Goal: Information Seeking & Learning: Understand process/instructions

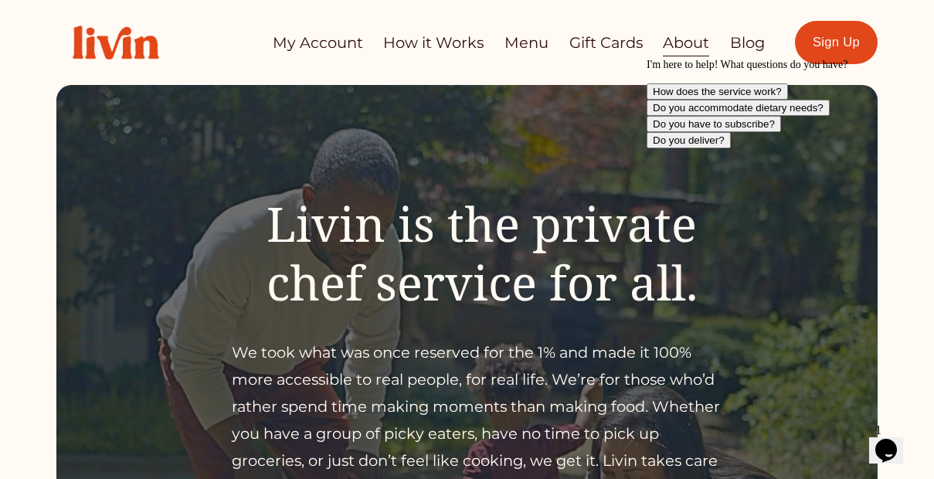
click at [431, 33] on link "How it Works" at bounding box center [433, 43] width 100 height 30
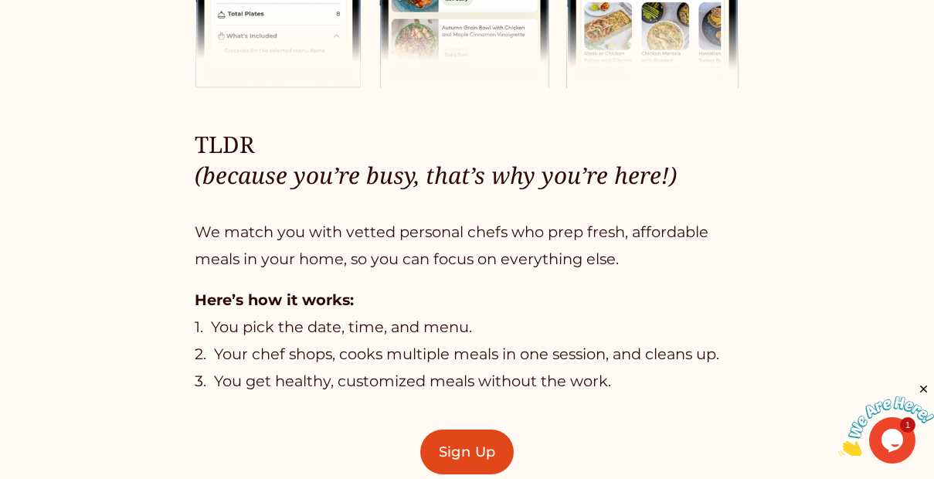
scroll to position [762, 0]
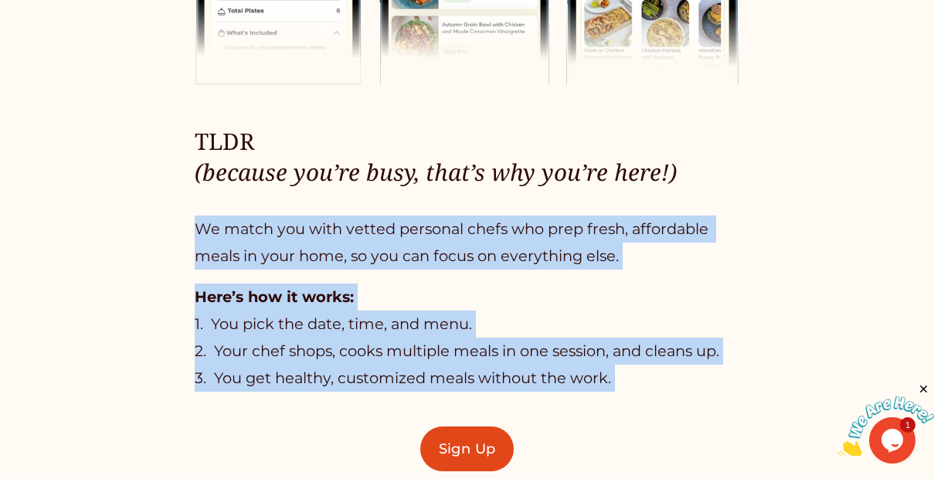
drag, startPoint x: 175, startPoint y: 231, endPoint x: 492, endPoint y: 432, distance: 375.6
click at [489, 430] on div "TLDR (because you’re busy, that’s why you’re here!) We match you with vetted pe…" at bounding box center [467, 472] width 934 height 1320
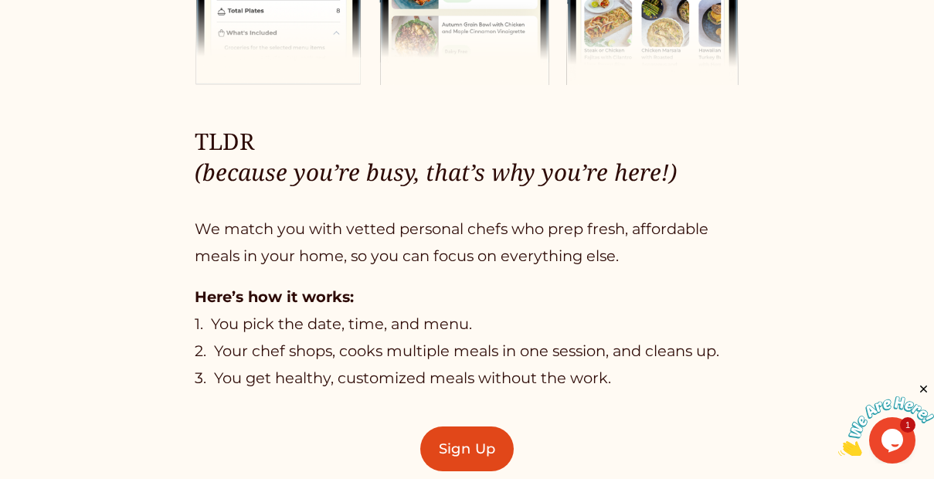
click at [453, 386] on p "Here’s how it works: 1. You pick the date, time, and menu. 2. Your chef shops, …" at bounding box center [467, 337] width 545 height 108
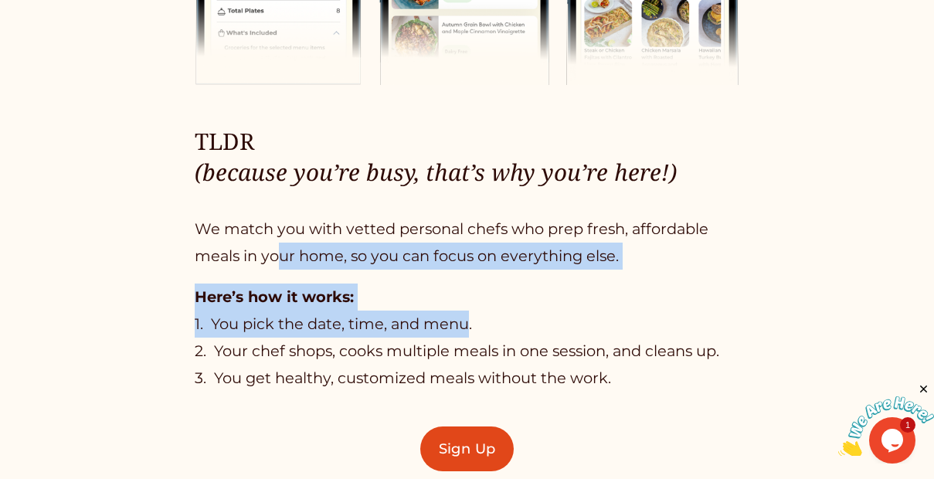
drag, startPoint x: 280, startPoint y: 253, endPoint x: 470, endPoint y: 337, distance: 208.1
click at [468, 337] on div "TLDR (because you’re busy, that’s why you’re here!) We match you with vetted pe…" at bounding box center [467, 259] width 545 height 266
click at [470, 337] on p "Here’s how it works: 1. You pick the date, time, and menu. 2. Your chef shops, …" at bounding box center [467, 337] width 545 height 108
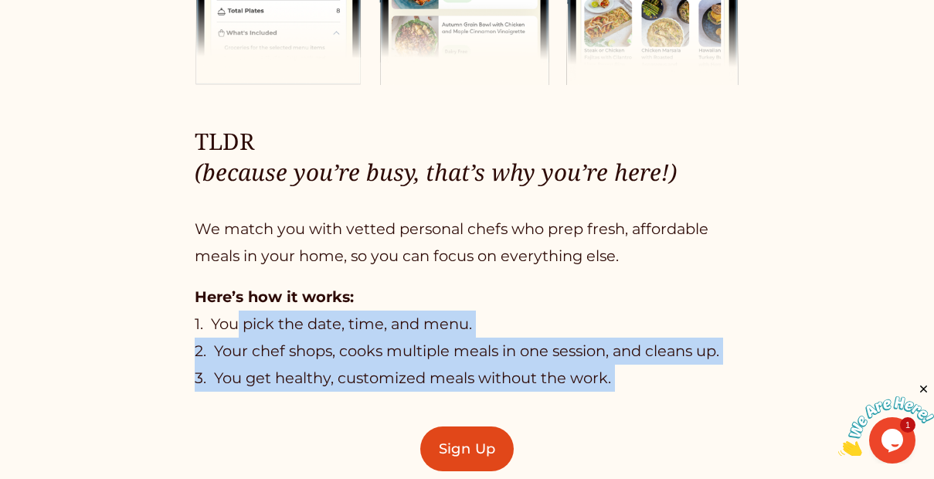
drag, startPoint x: 235, startPoint y: 326, endPoint x: 560, endPoint y: 421, distance: 338.7
click at [560, 421] on div "TLDR (because you’re busy, that’s why you’re here!) We match you with vetted pe…" at bounding box center [467, 472] width 934 height 1320
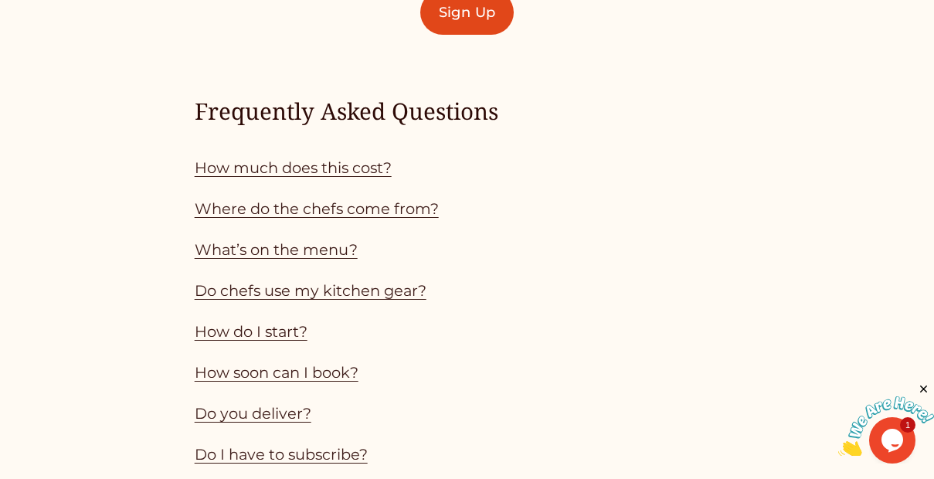
scroll to position [1198, 0]
click at [311, 166] on p "How much does this cost?" at bounding box center [467, 168] width 545 height 27
click at [311, 171] on link "How much does this cost?" at bounding box center [293, 168] width 197 height 19
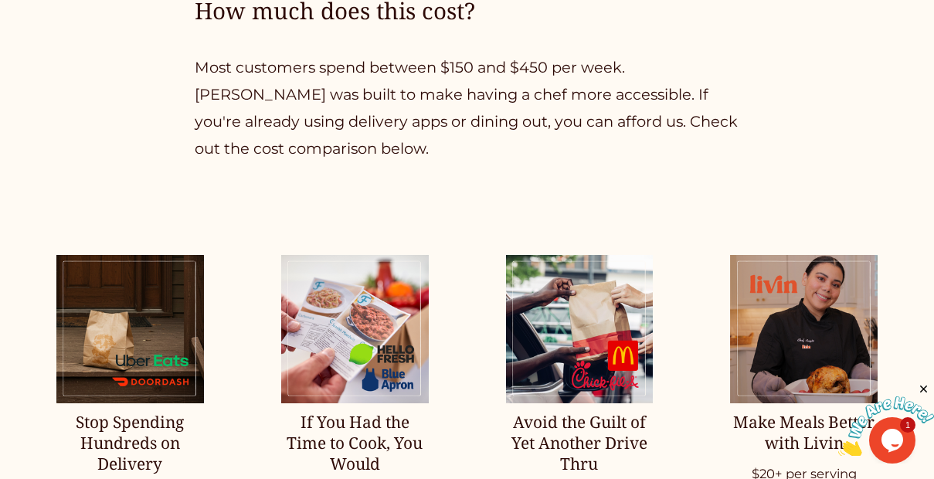
scroll to position [1737, 0]
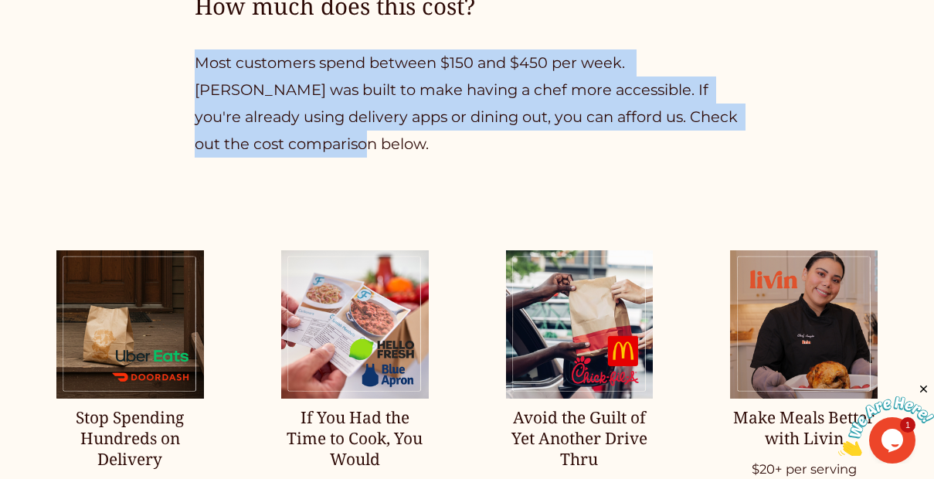
drag, startPoint x: 174, startPoint y: 76, endPoint x: 356, endPoint y: 175, distance: 207.3
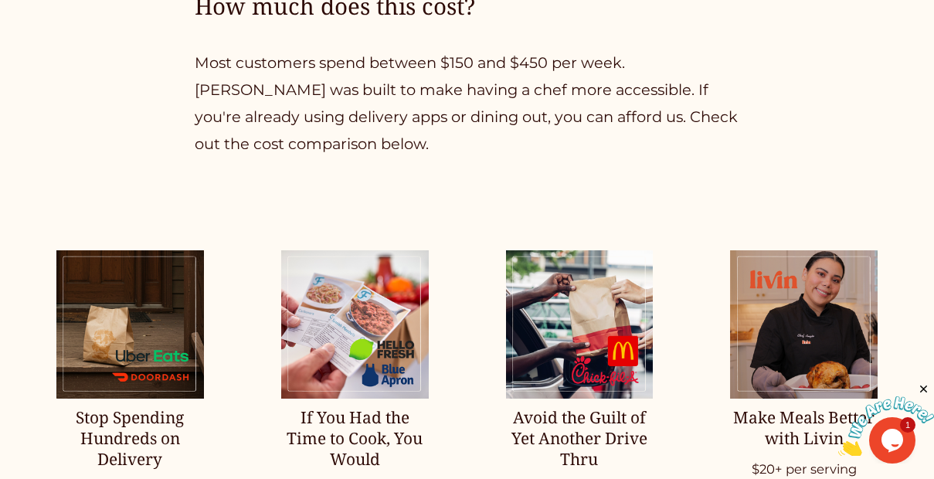
click at [358, 158] on p "Most customers spend between $150 and $450 per week. [PERSON_NAME] was built to…" at bounding box center [467, 103] width 545 height 108
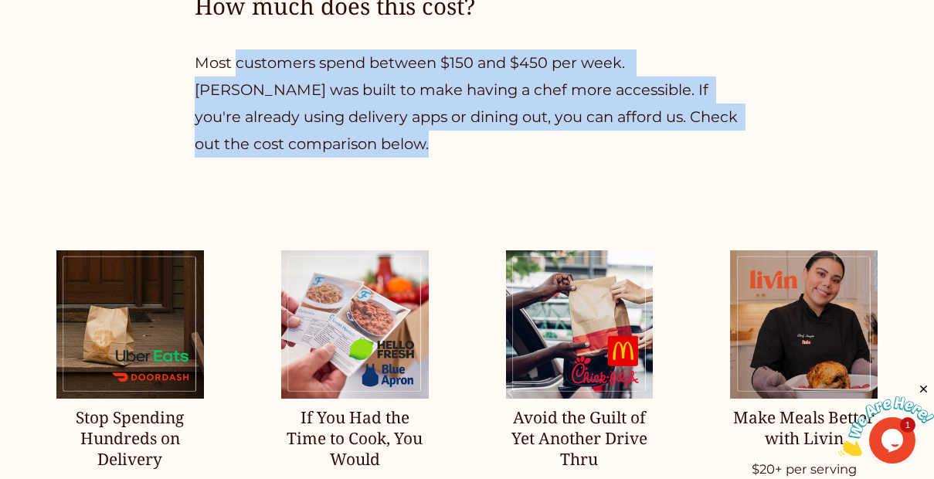
drag, startPoint x: 358, startPoint y: 159, endPoint x: 250, endPoint y: 82, distance: 132.9
click at [248, 80] on p "Most customers spend between $150 and $450 per week. [PERSON_NAME] was built to…" at bounding box center [467, 103] width 545 height 108
click at [276, 127] on p "Most customers spend between $150 and $450 per week. [PERSON_NAME] was built to…" at bounding box center [467, 103] width 545 height 108
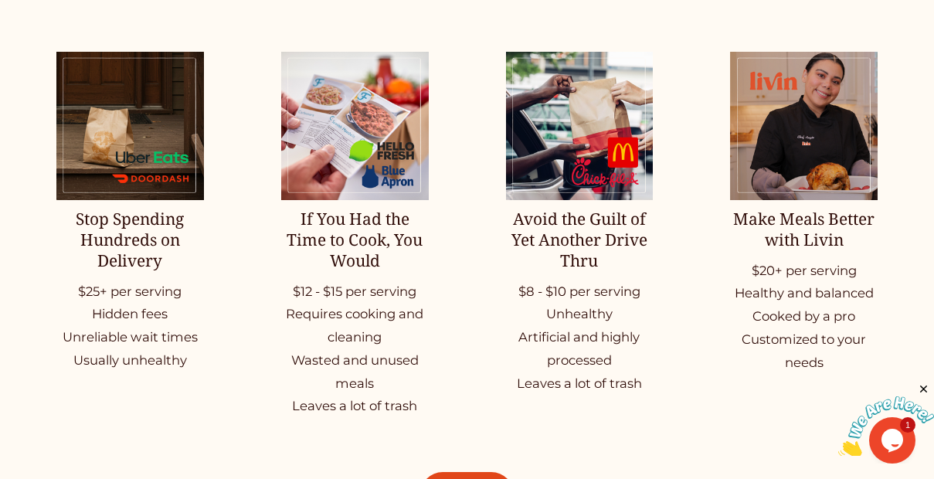
scroll to position [1937, 0]
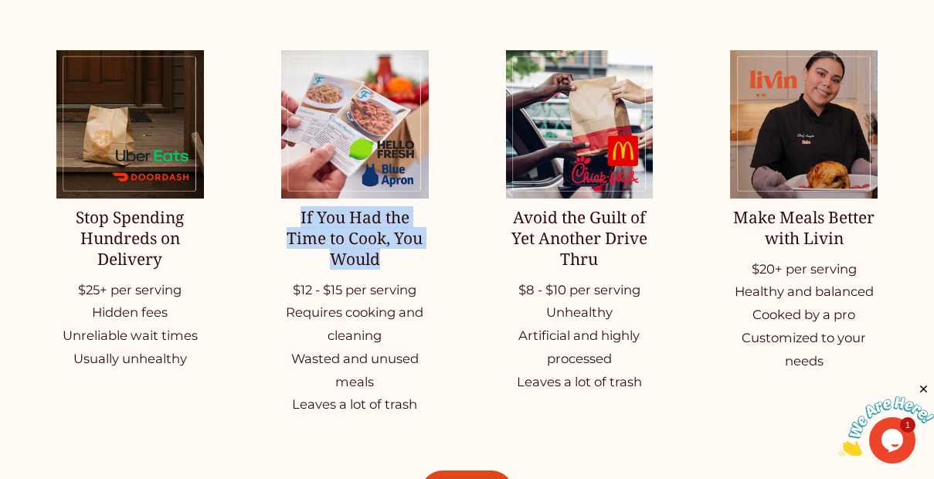
drag, startPoint x: 302, startPoint y: 213, endPoint x: 419, endPoint y: 269, distance: 129.9
click at [419, 269] on li "If You Had the Time to Cook, You Would $12 - $15 per serving Requires cooking a…" at bounding box center [354, 233] width 147 height 366
click at [419, 269] on h2 "If You Had the Time to Cook, You Would" at bounding box center [354, 238] width 147 height 63
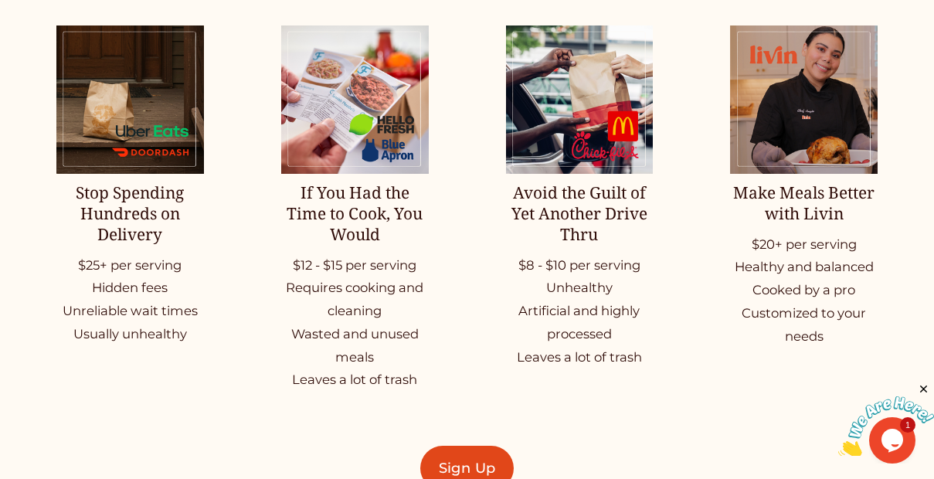
scroll to position [1964, 0]
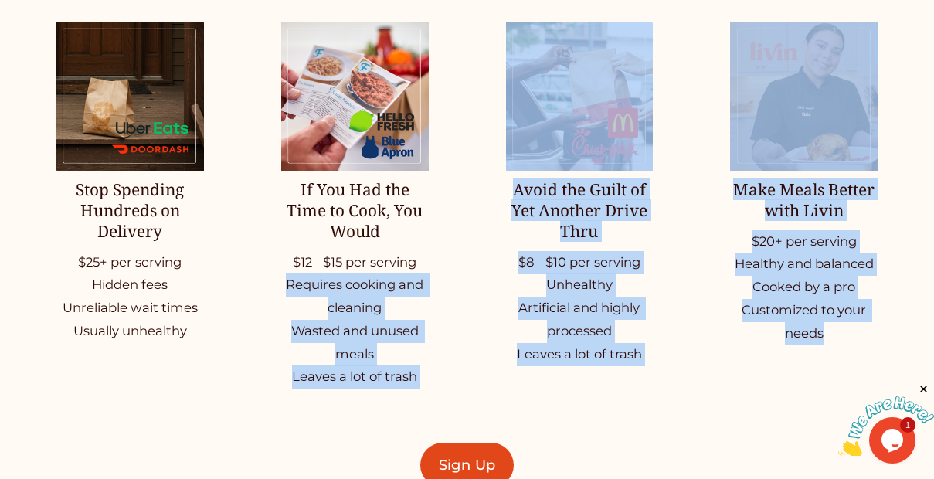
drag, startPoint x: 268, startPoint y: 290, endPoint x: 427, endPoint y: 402, distance: 194.1
click at [425, 402] on div "Stop Spending Hundreds on Delivery $25+ per serving Hidden fees Unreliable wait…" at bounding box center [467, 255] width 934 height 527
click at [558, 313] on p "$8 - $10 per serving Unhealthy Artificial and highly processed Leaves a lot of …" at bounding box center [579, 308] width 147 height 115
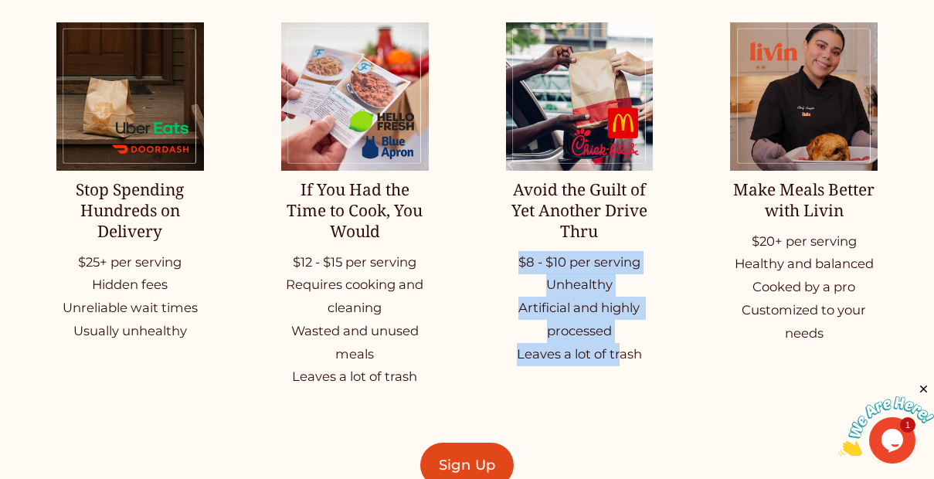
drag, startPoint x: 510, startPoint y: 270, endPoint x: 622, endPoint y: 370, distance: 150.4
click at [621, 366] on p "$8 - $10 per serving Unhealthy Artificial and highly processed Leaves a lot of …" at bounding box center [579, 308] width 147 height 115
click at [622, 366] on p "$8 - $10 per serving Unhealthy Artificial and highly processed Leaves a lot of …" at bounding box center [579, 308] width 147 height 115
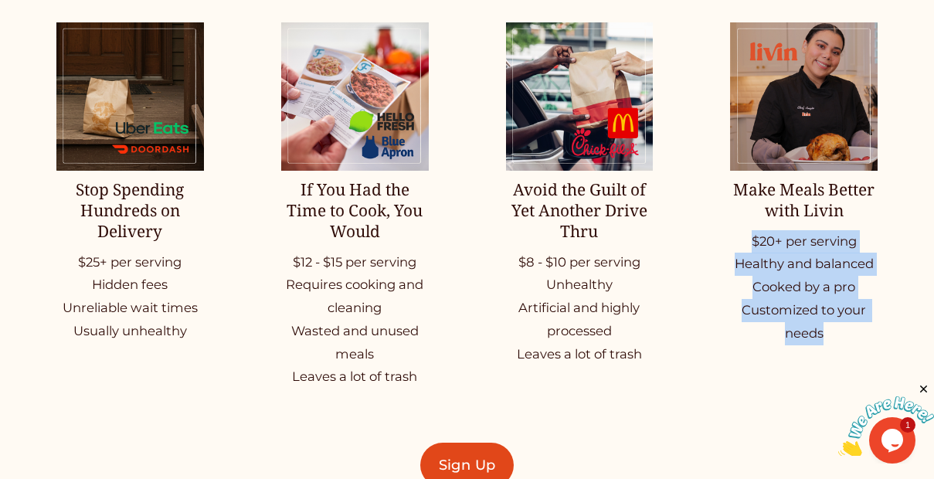
drag, startPoint x: 735, startPoint y: 257, endPoint x: 843, endPoint y: 357, distance: 147.0
click at [842, 345] on p "$20+ per serving Healthy and balanced Cooked by a pro Customized to your needs" at bounding box center [803, 287] width 147 height 115
click at [843, 357] on ul "Stop Spending Hundreds on Delivery $25+ per serving Hidden fees Unreliable wait…" at bounding box center [467, 205] width 934 height 366
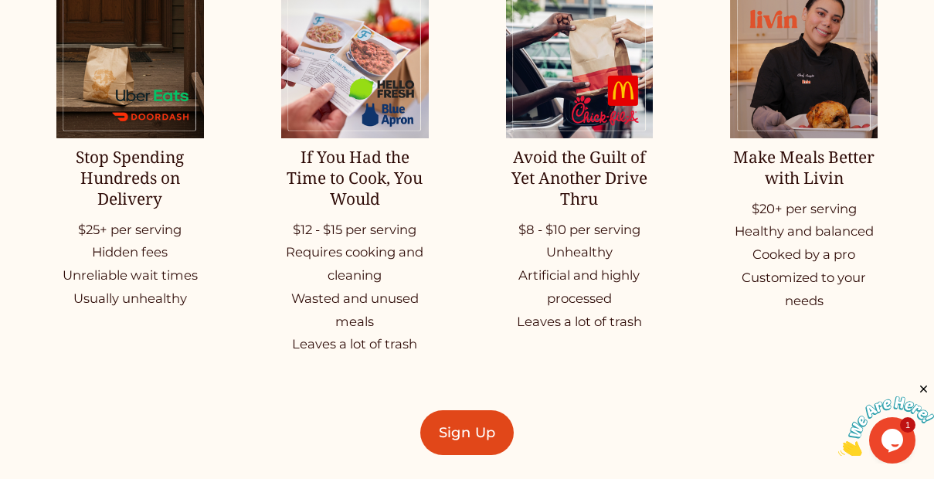
scroll to position [1998, 0]
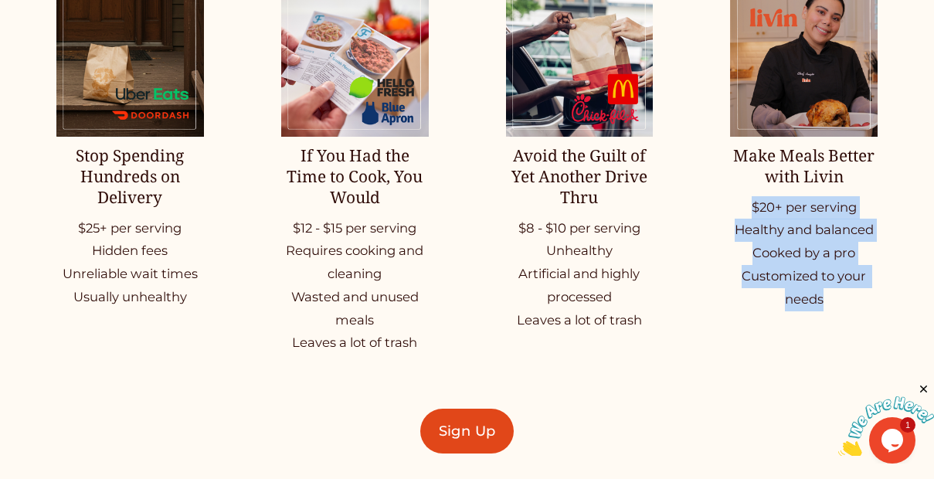
drag, startPoint x: 741, startPoint y: 215, endPoint x: 814, endPoint y: 333, distance: 138.4
click at [812, 335] on ul "Stop Spending Hundreds on Delivery $25+ per serving Hidden fees Unreliable wait…" at bounding box center [467, 171] width 934 height 366
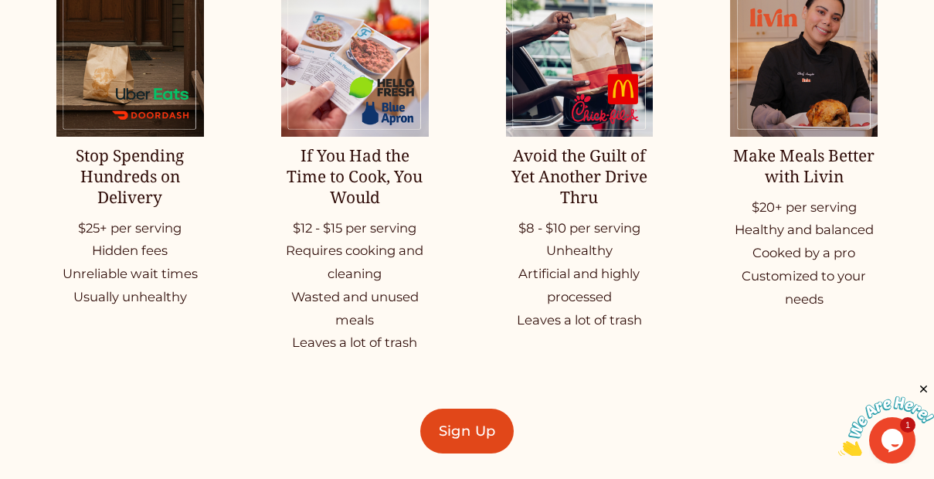
click at [800, 283] on p "$20+ per serving Healthy and balanced Cooked by a pro Customized to your needs" at bounding box center [803, 253] width 147 height 115
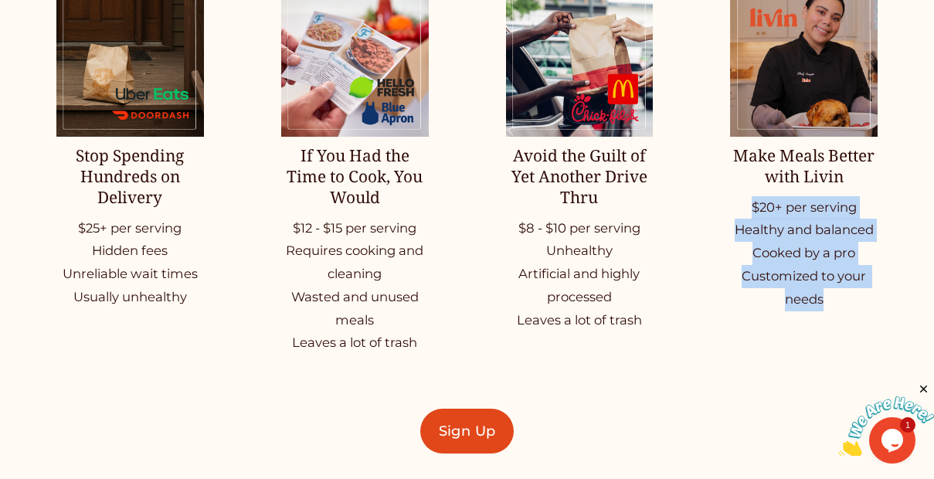
drag, startPoint x: 737, startPoint y: 211, endPoint x: 839, endPoint y: 326, distance: 153.2
click at [839, 326] on ul "Stop Spending Hundreds on Delivery $25+ per serving Hidden fees Unreliable wait…" at bounding box center [467, 171] width 934 height 366
click at [829, 311] on p "$20+ per serving Healthy and balanced Cooked by a pro Customized to your needs" at bounding box center [803, 253] width 147 height 115
drag, startPoint x: 737, startPoint y: 238, endPoint x: 823, endPoint y: 331, distance: 127.3
click at [822, 331] on ul "Stop Spending Hundreds on Delivery $25+ per serving Hidden fees Unreliable wait…" at bounding box center [467, 171] width 934 height 366
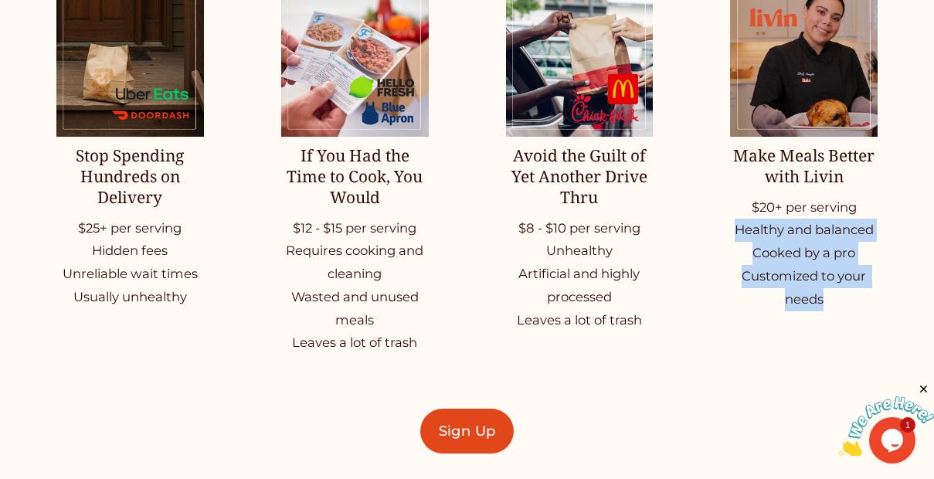
click at [823, 331] on ul "Stop Spending Hundreds on Delivery $25+ per serving Hidden fees Unreliable wait…" at bounding box center [467, 171] width 934 height 366
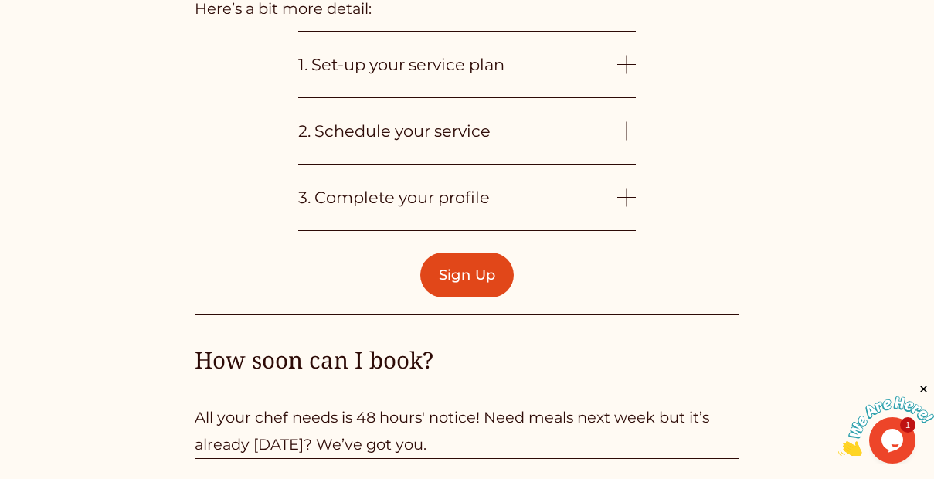
scroll to position [3442, 0]
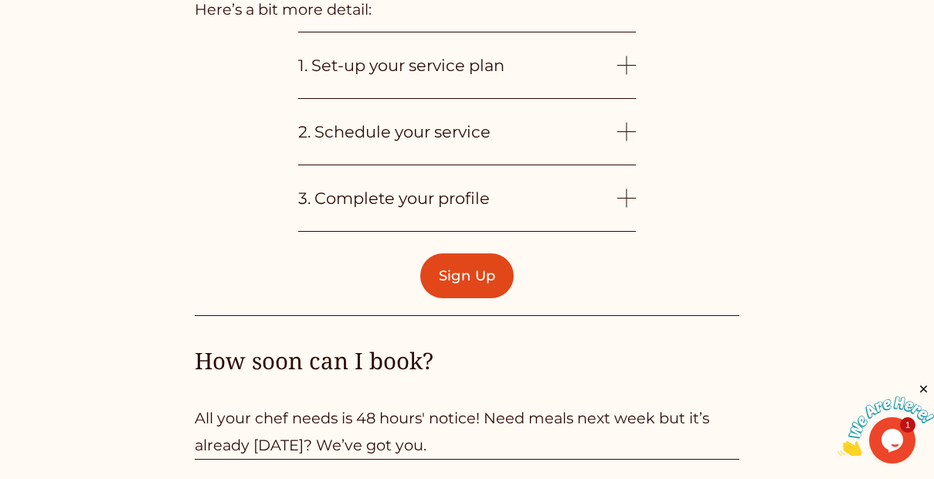
click at [372, 98] on button "1. Set-up your service plan" at bounding box center [466, 65] width 337 height 66
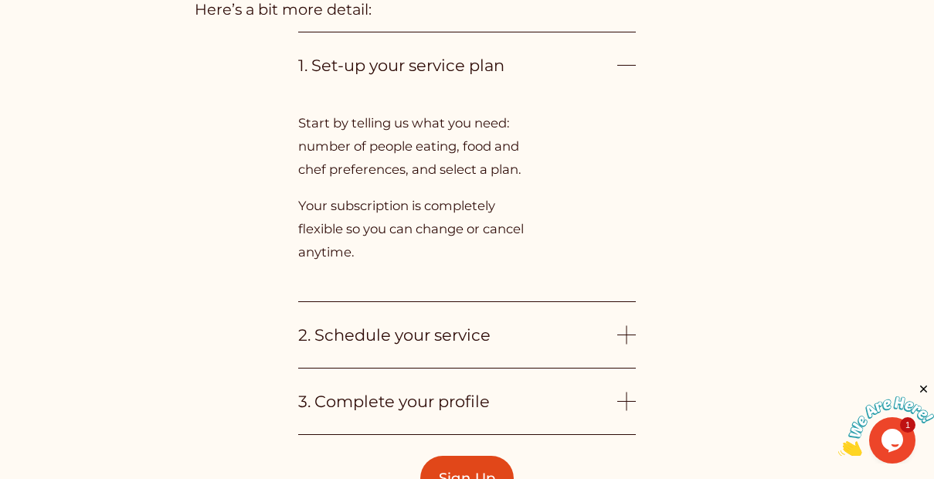
click at [394, 368] on button "2. Schedule your service" at bounding box center [466, 335] width 337 height 66
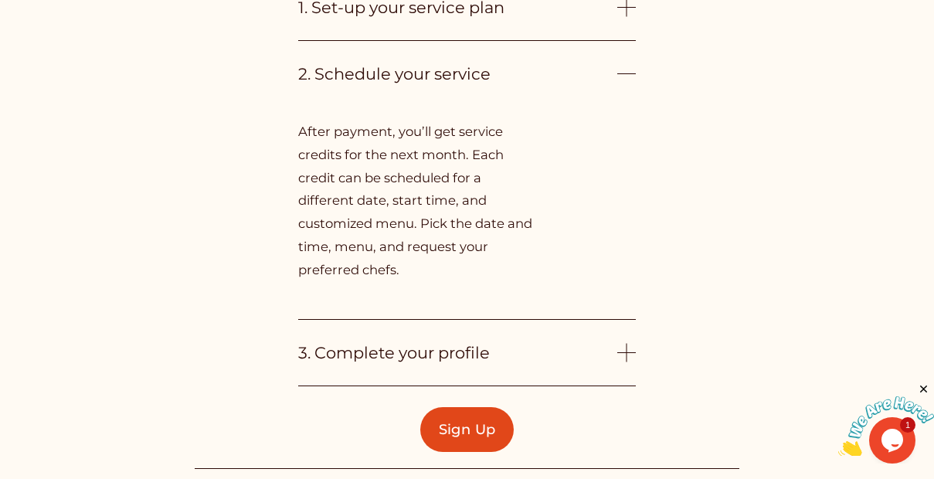
click at [394, 362] on span "3. Complete your profile" at bounding box center [457, 352] width 319 height 19
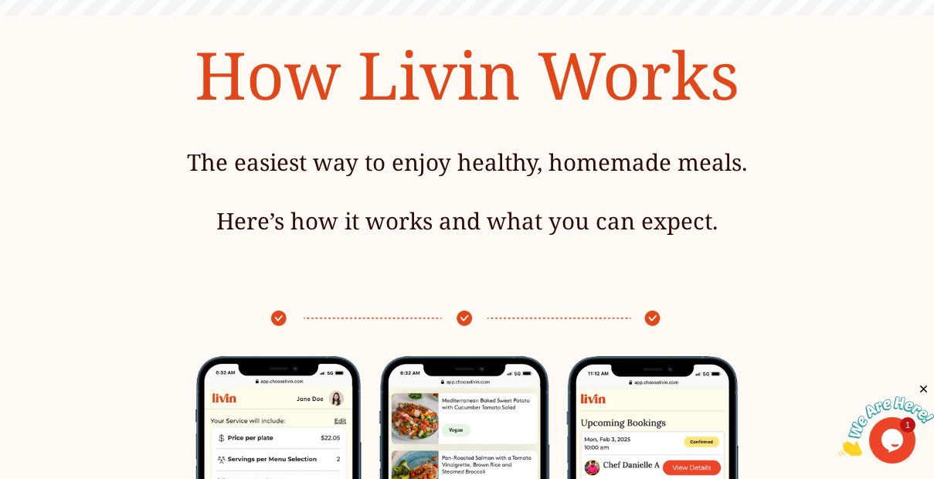
scroll to position [0, 0]
